Goal: Task Accomplishment & Management: Use online tool/utility

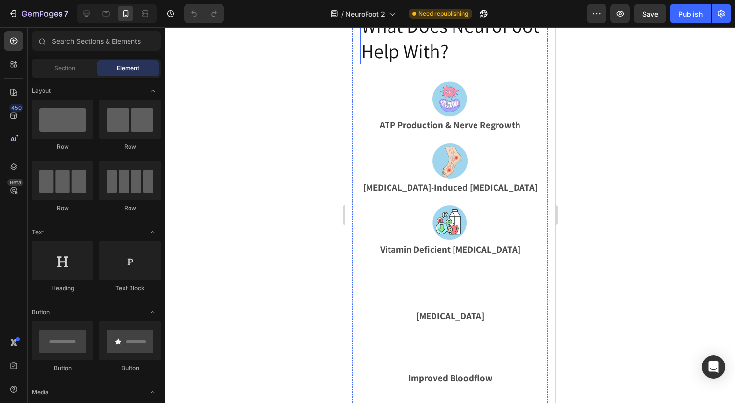
scroll to position [717, 0]
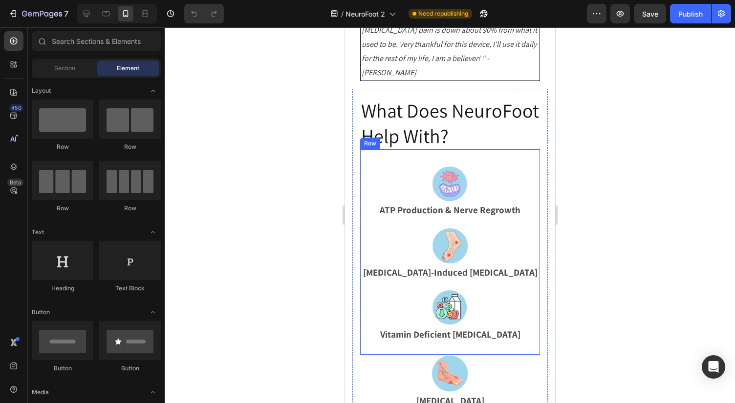
click at [403, 149] on h2 "What Does NeuroFoot Help With?" at bounding box center [449, 123] width 180 height 53
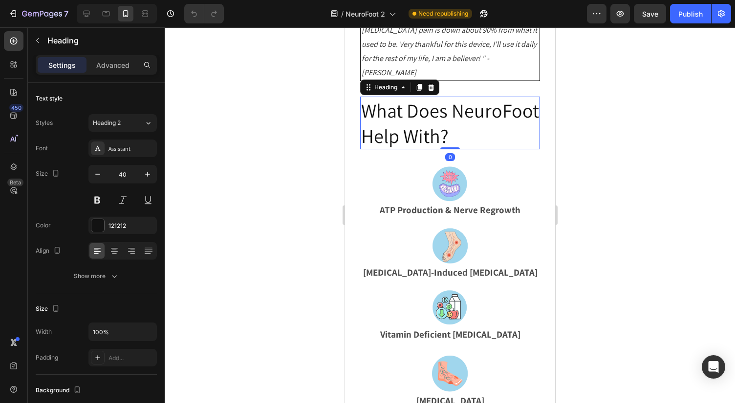
click at [403, 149] on h2 "What Does NeuroFoot Help With?" at bounding box center [449, 123] width 180 height 53
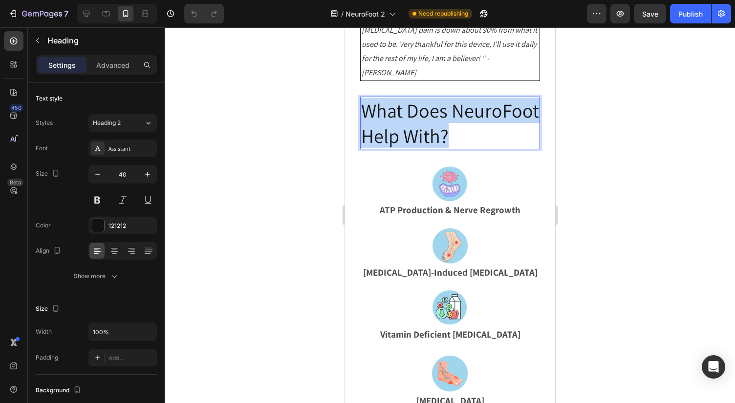
click at [403, 148] on p "What Does NeuroFoot Help With?" at bounding box center [449, 123] width 178 height 51
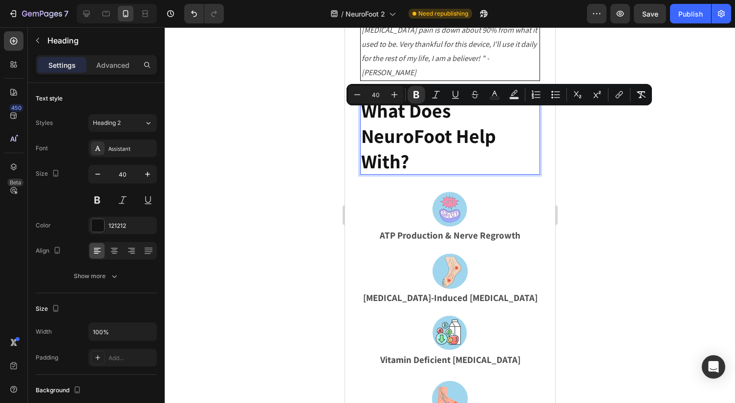
click at [423, 174] on p "What Does NeuroFoot Help With?" at bounding box center [449, 136] width 178 height 76
click at [426, 174] on p "What Does NeuroFoot Help With?" at bounding box center [449, 136] width 178 height 76
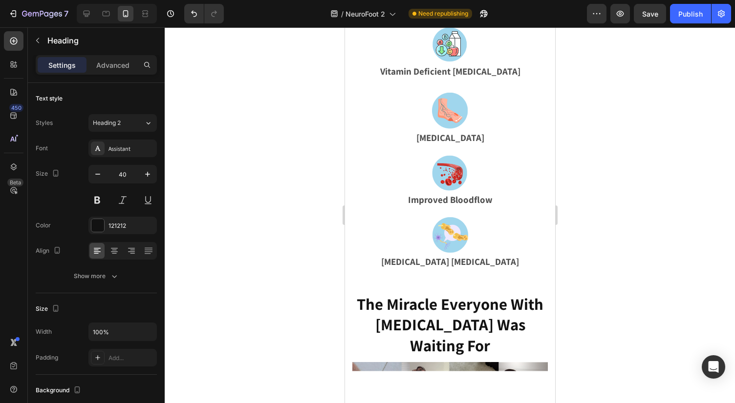
scroll to position [1102, 0]
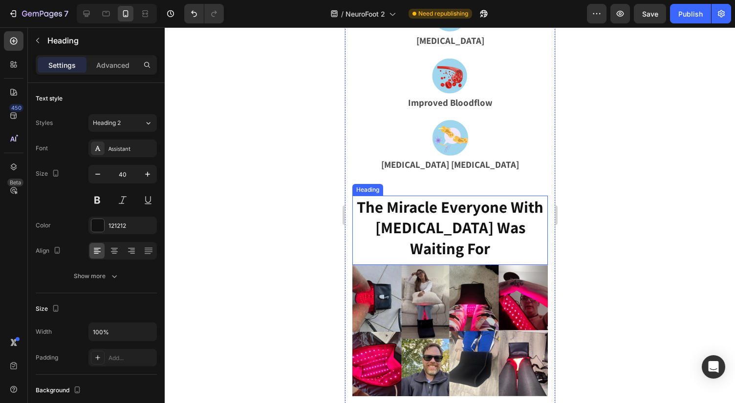
click at [443, 235] on strong "The Miracle Everyone With Neuropathy Was Waiting For" at bounding box center [449, 227] width 187 height 63
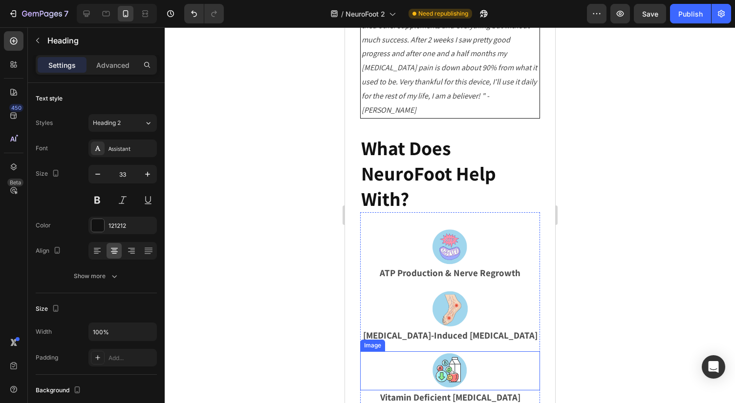
scroll to position [635, 0]
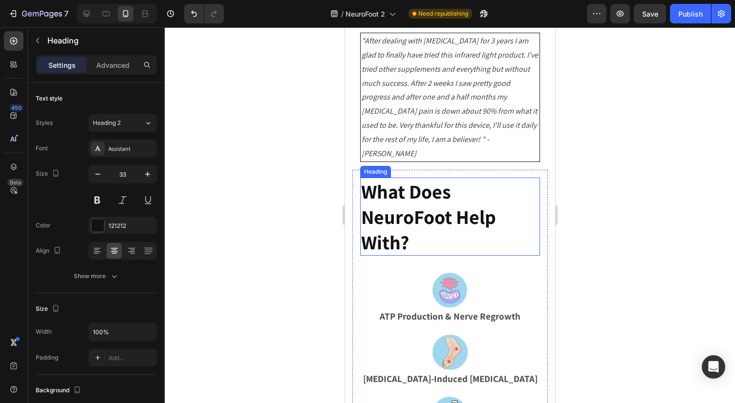
click at [405, 228] on strong "What Does NeuroFoot Help With?" at bounding box center [427, 217] width 135 height 76
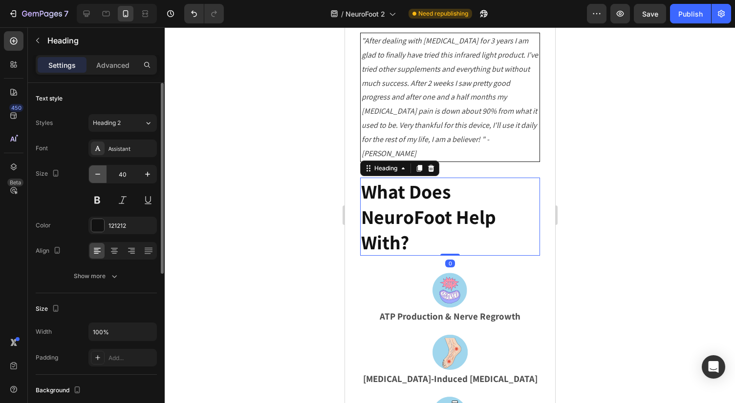
click at [96, 174] on icon "button" at bounding box center [97, 174] width 5 height 1
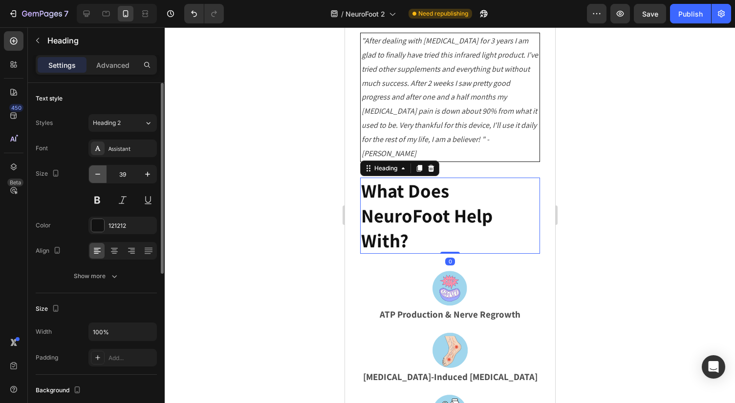
click at [96, 174] on icon "button" at bounding box center [97, 174] width 5 height 1
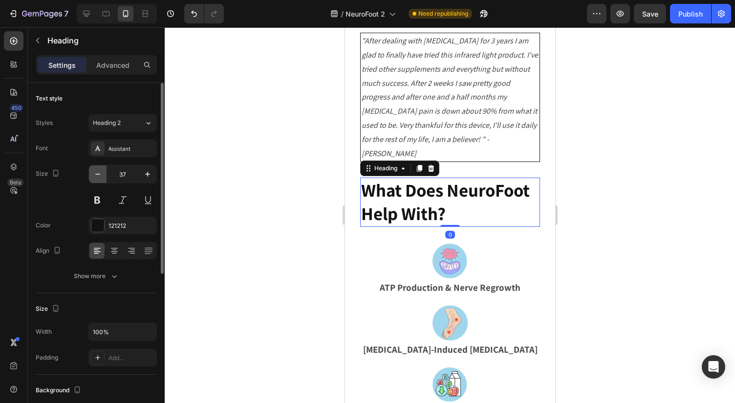
click at [96, 174] on icon "button" at bounding box center [97, 174] width 5 height 1
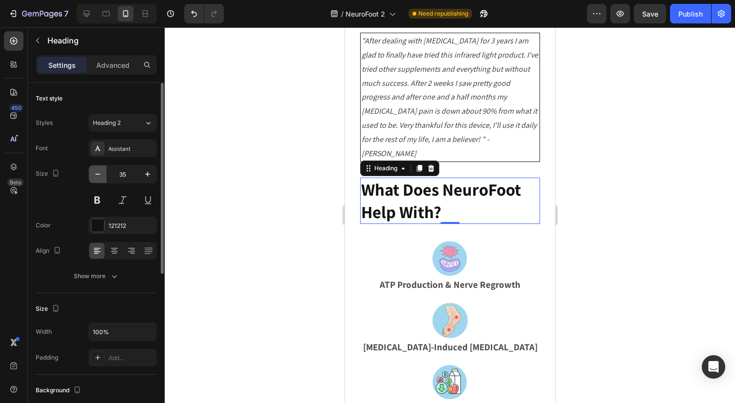
click at [96, 174] on icon "button" at bounding box center [97, 174] width 5 height 1
type input "33"
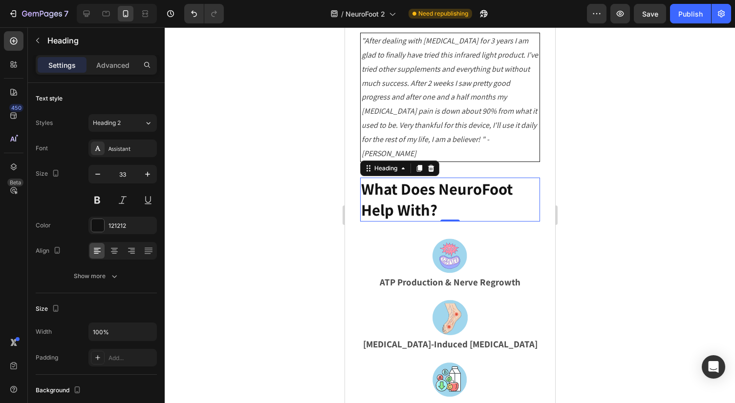
click at [290, 236] on div at bounding box center [450, 215] width 570 height 376
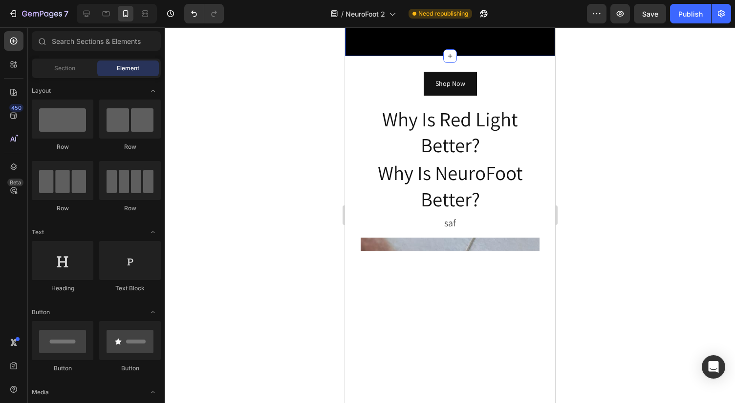
scroll to position [2450, 0]
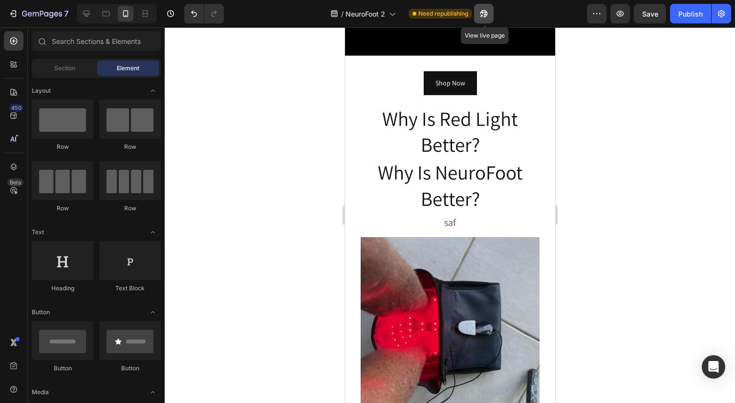
click at [482, 15] on icon "button" at bounding box center [481, 16] width 2 height 2
click at [711, 376] on div "Open Intercom Messenger" at bounding box center [713, 368] width 26 height 26
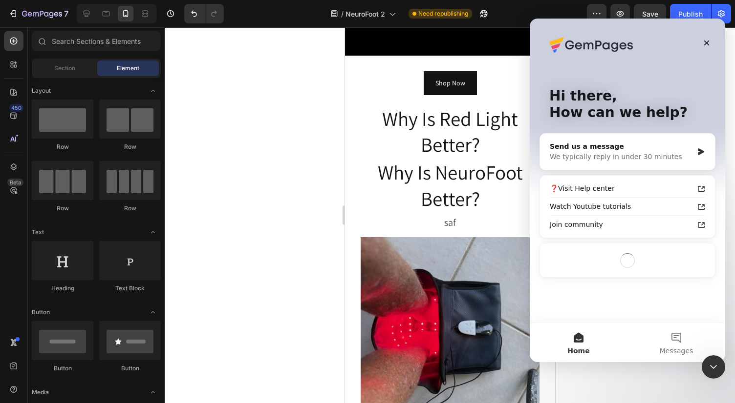
scroll to position [0, 0]
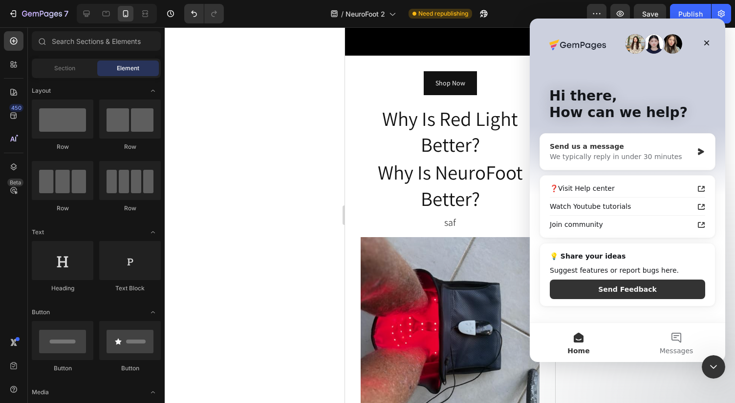
click at [636, 163] on div "Send us a message We typically reply in under 30 minutes" at bounding box center [627, 152] width 175 height 36
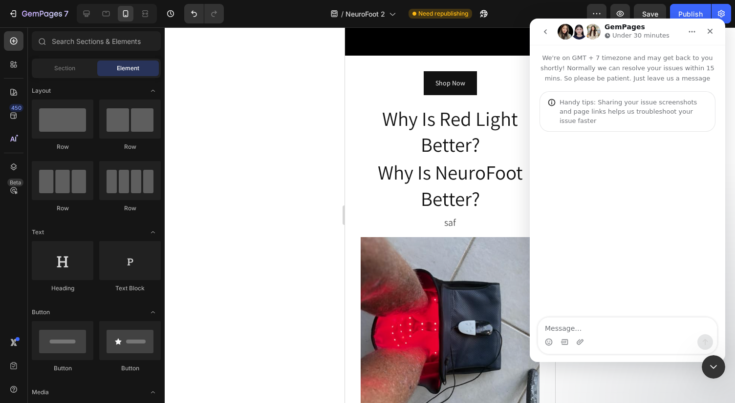
click at [550, 36] on button "go back" at bounding box center [545, 31] width 19 height 19
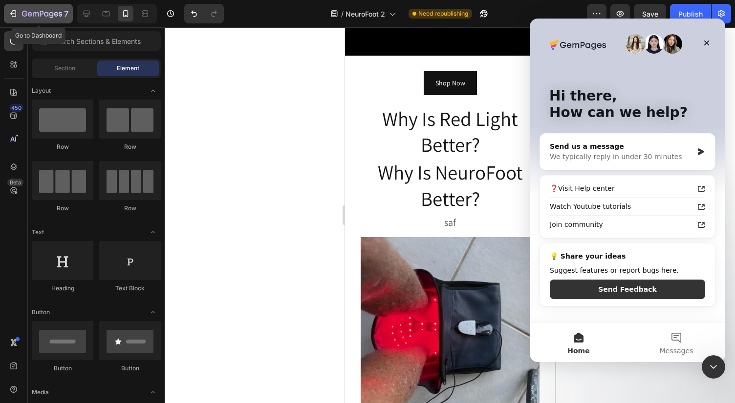
click at [36, 12] on icon "button" at bounding box center [42, 14] width 40 height 8
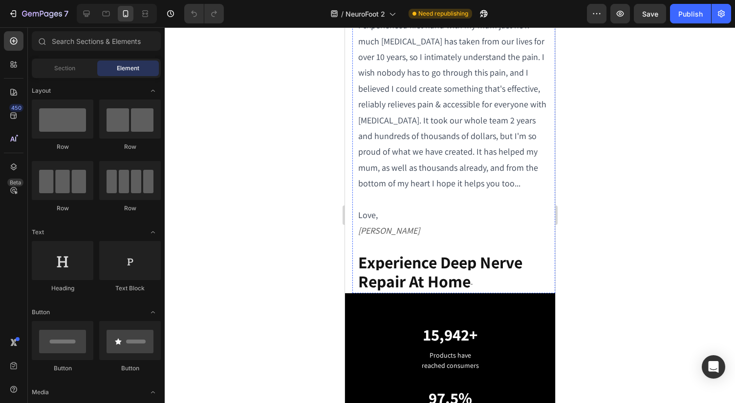
scroll to position [2046, 0]
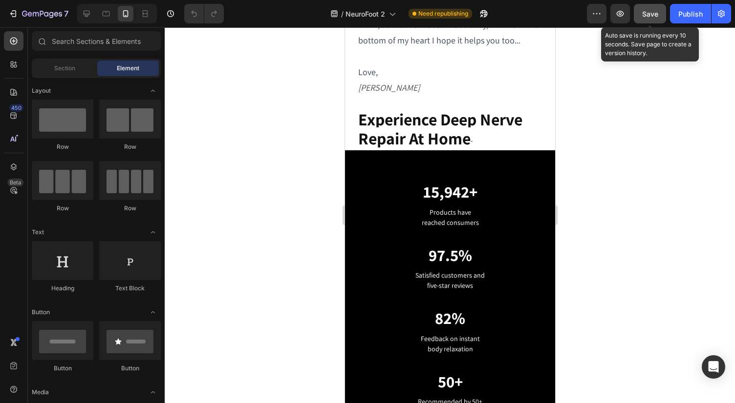
click at [651, 18] on div "Save" at bounding box center [650, 14] width 16 height 10
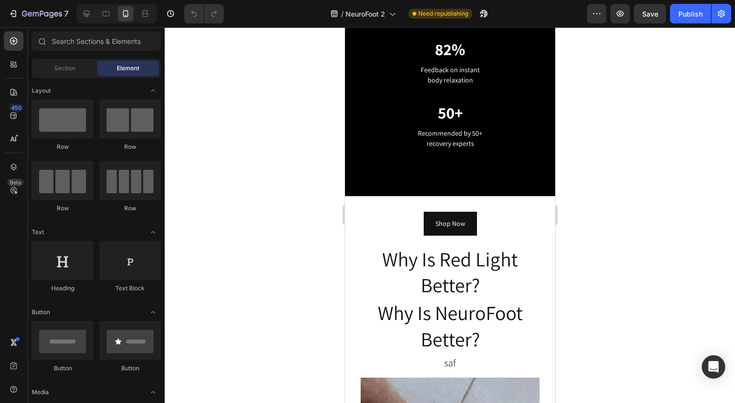
scroll to position [2313, 0]
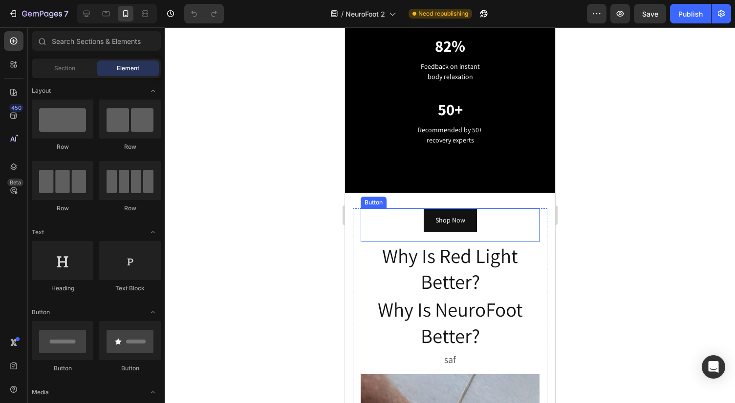
click at [493, 218] on div "Shop Now Button" at bounding box center [449, 226] width 179 height 34
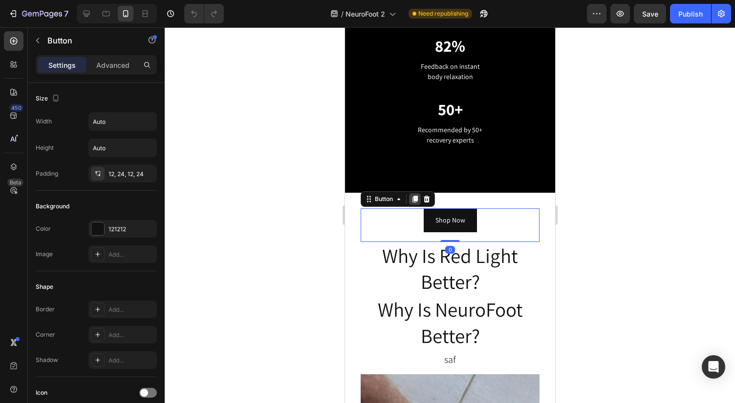
click at [413, 198] on icon at bounding box center [414, 199] width 8 height 8
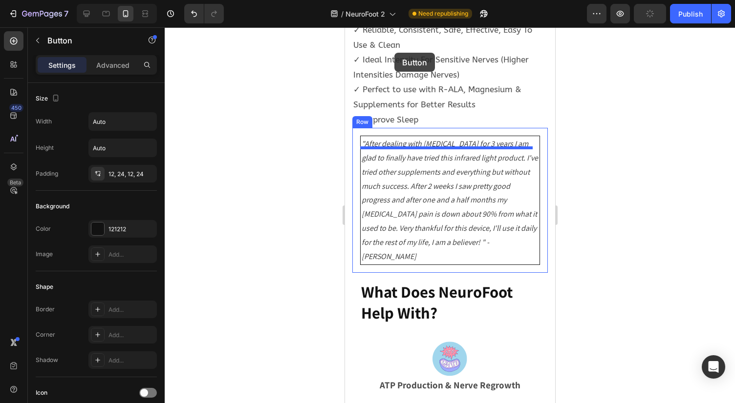
scroll to position [509, 0]
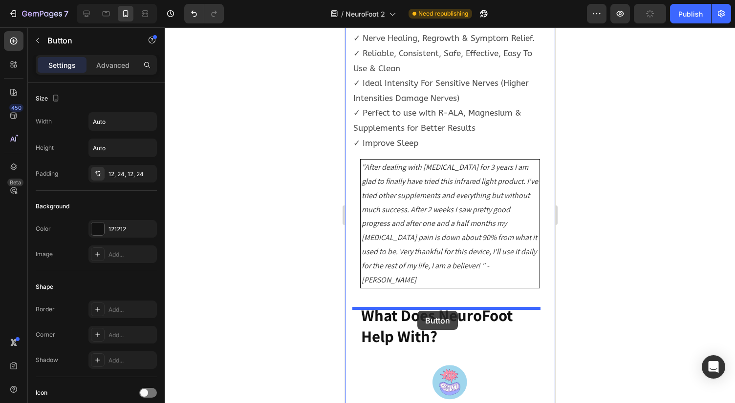
drag, startPoint x: 370, startPoint y: 232, endPoint x: 417, endPoint y: 312, distance: 92.6
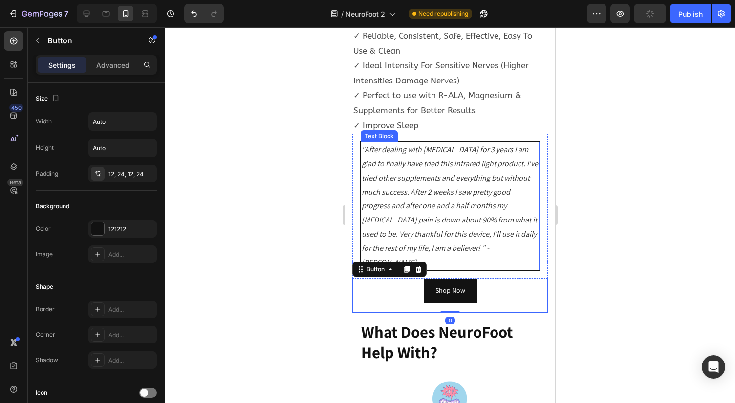
scroll to position [537, 0]
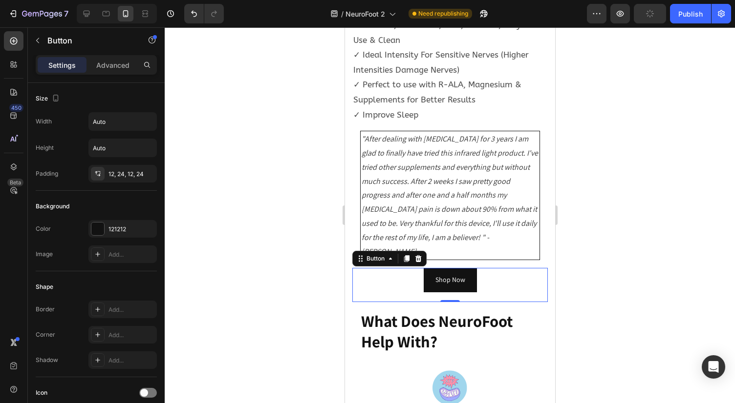
click at [593, 250] on div at bounding box center [450, 215] width 570 height 376
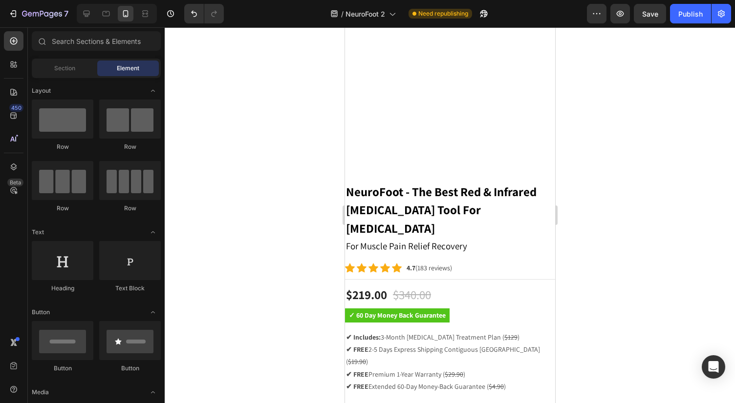
scroll to position [7048, 0]
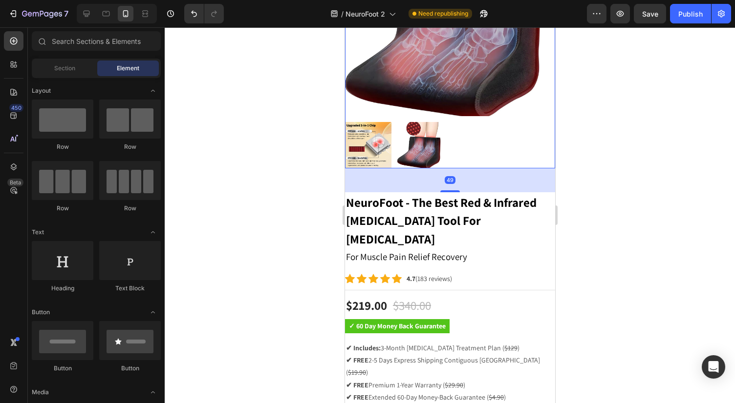
click at [433, 142] on img at bounding box center [420, 145] width 46 height 46
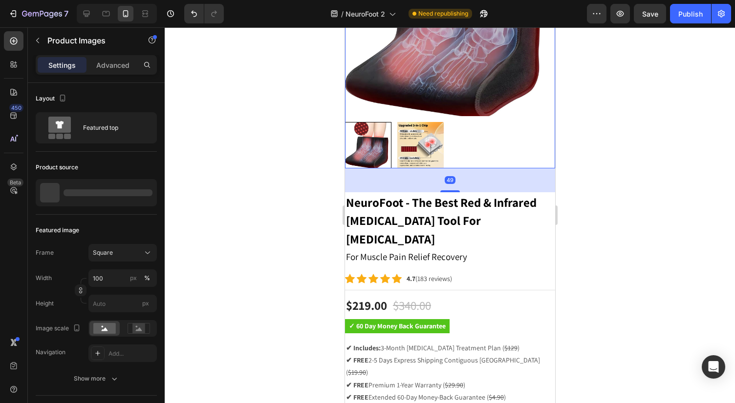
click at [422, 141] on img at bounding box center [420, 145] width 46 height 46
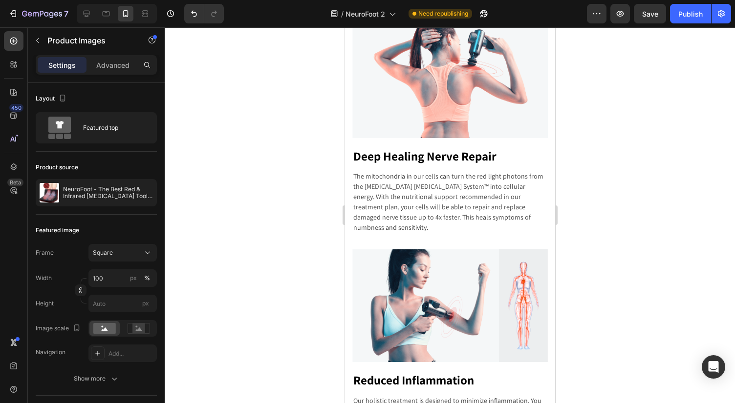
scroll to position [5973, 0]
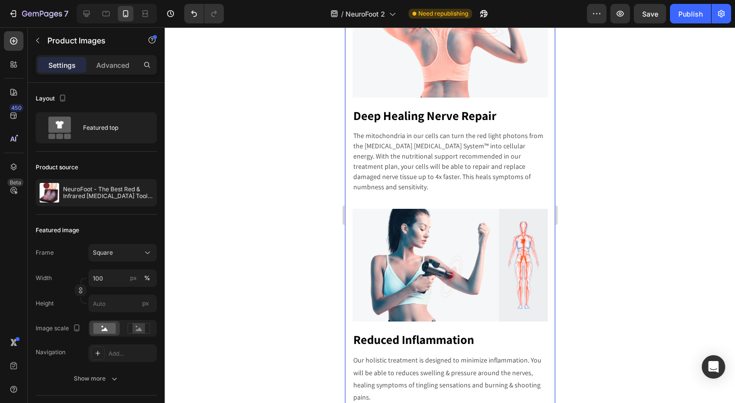
click at [530, 133] on div "Here's How NeuroFoot Regenerates Your Nerves - When Everything Else Failed. Hea…" at bounding box center [449, 249] width 210 height 797
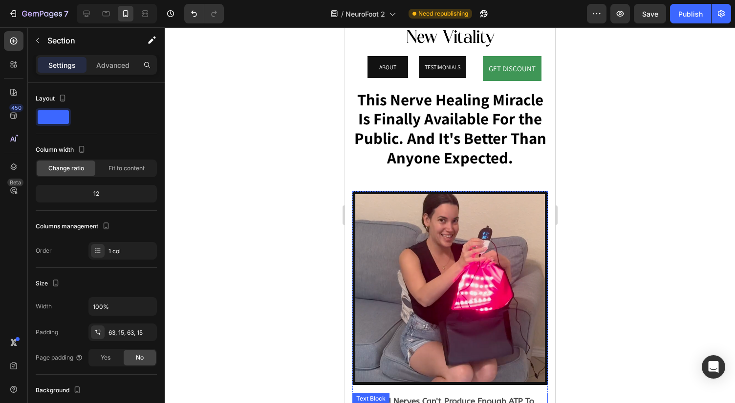
scroll to position [0, 0]
